Goal: Contribute content

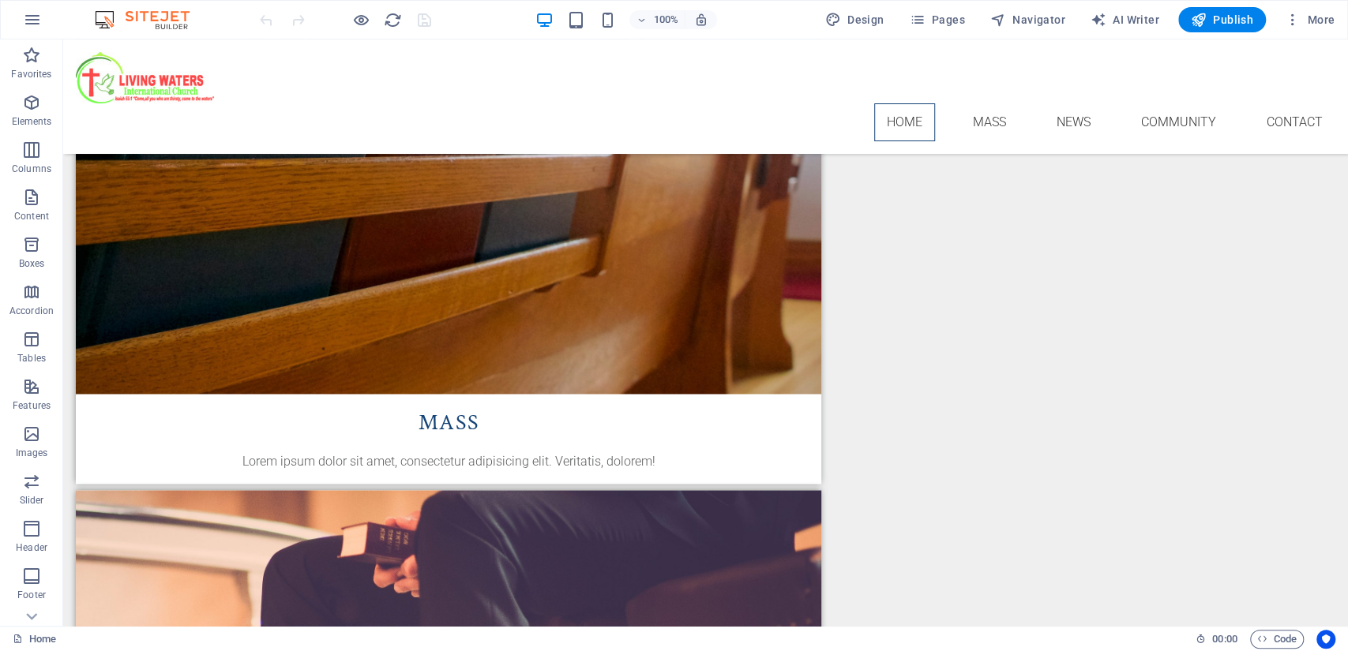
scroll to position [1508, 0]
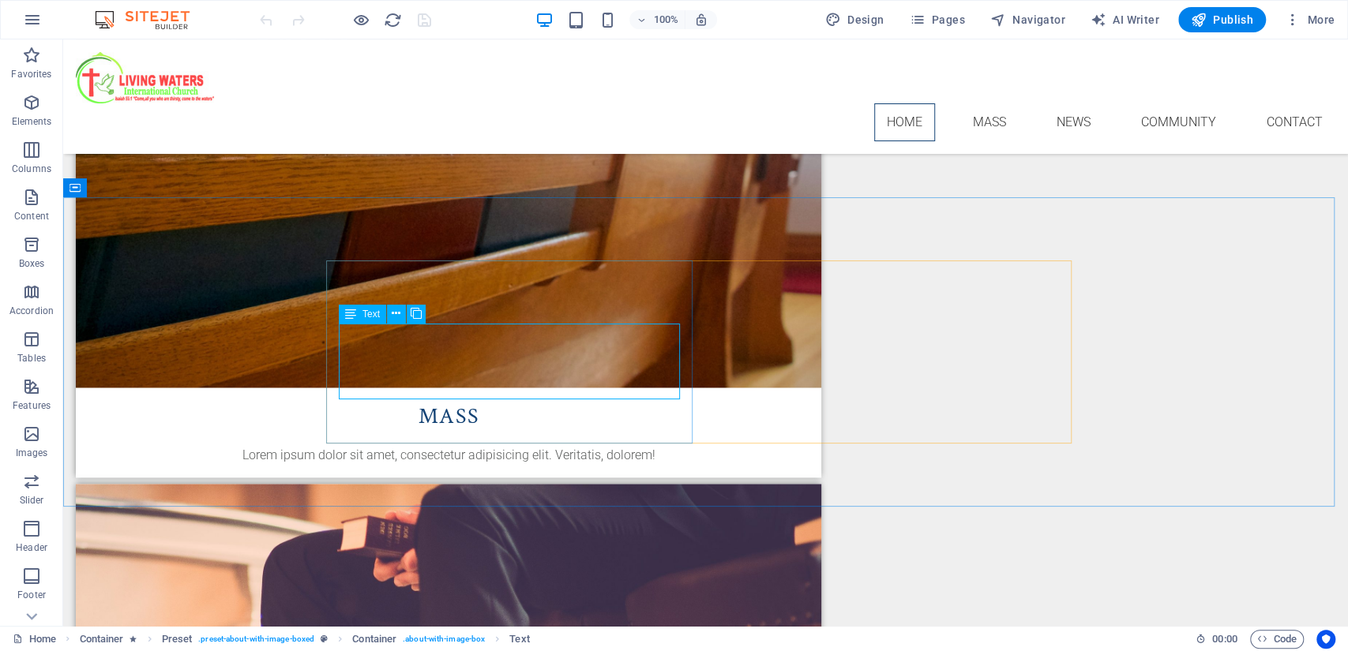
click at [373, 313] on span "Text" at bounding box center [370, 313] width 17 height 9
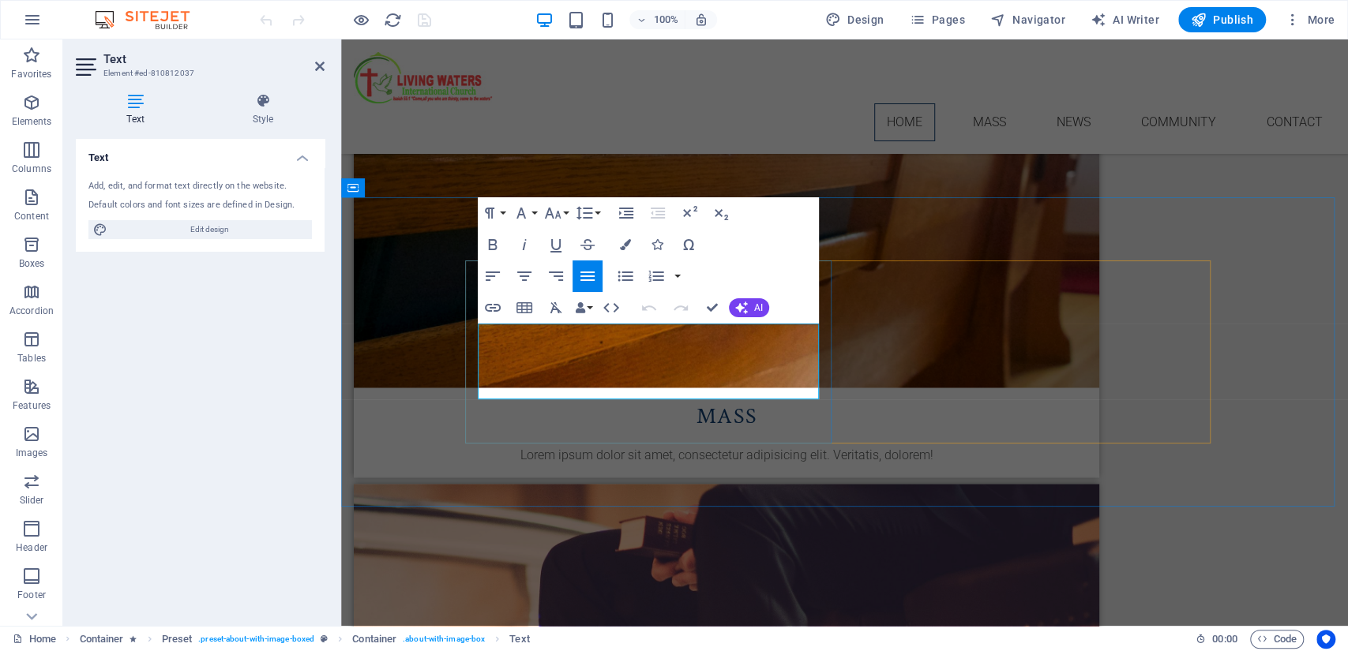
click at [275, 401] on div "Text Add, edit, and format text directly on the website. Default colors and fon…" at bounding box center [200, 376] width 249 height 474
click at [802, 219] on div "Paragraph Format Normal Heading 1 Heading 2 Heading 3 Heading 4 Heading 5 Headi…" at bounding box center [648, 260] width 341 height 126
